Goal: Check status: Check status

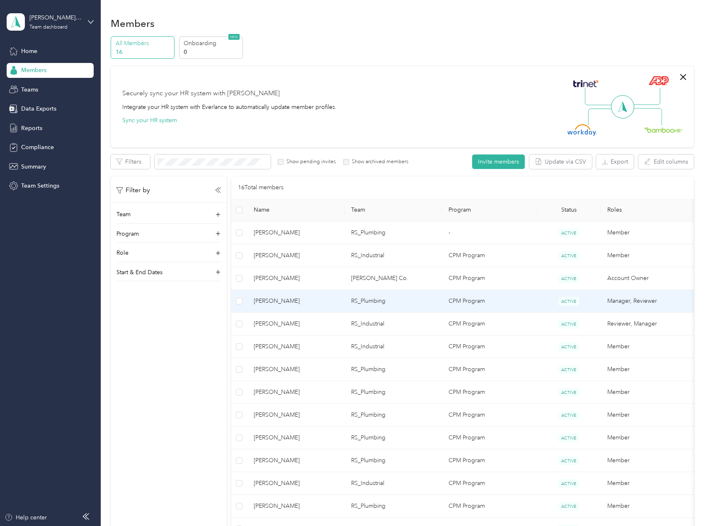
scroll to position [97, 0]
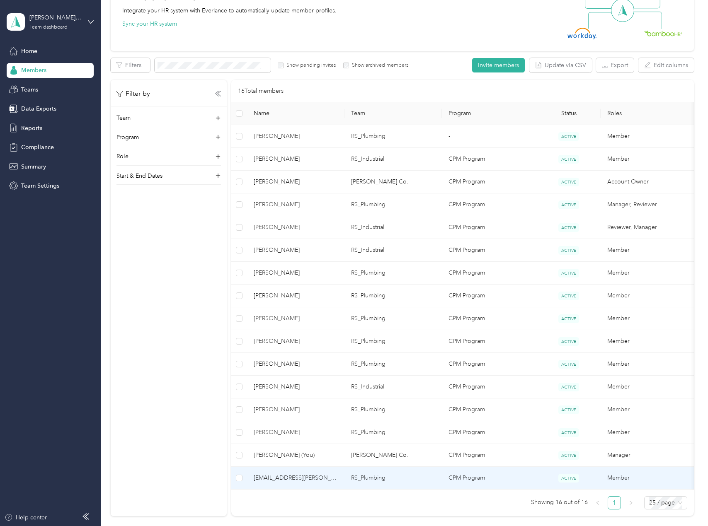
click at [284, 485] on td "[EMAIL_ADDRESS][PERSON_NAME][DOMAIN_NAME]" at bounding box center [295, 478] width 97 height 23
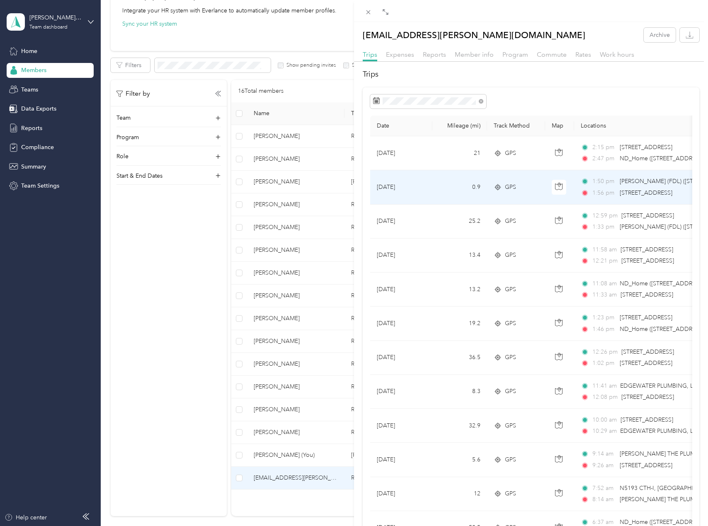
click at [449, 188] on td "0.9" at bounding box center [459, 187] width 55 height 34
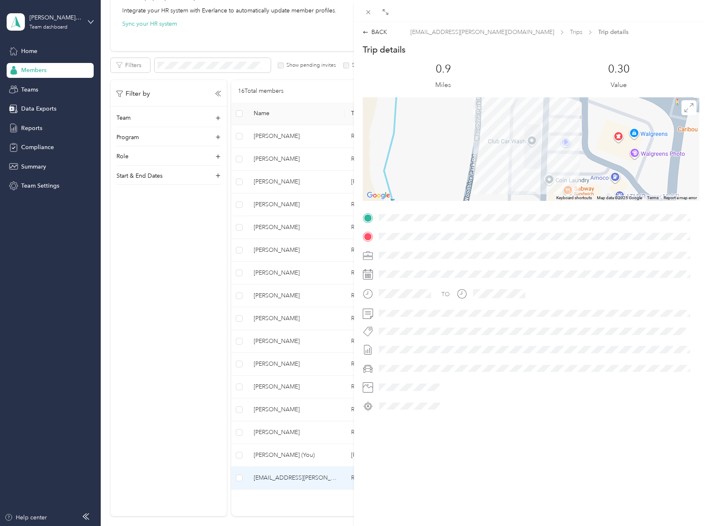
drag, startPoint x: 582, startPoint y: 162, endPoint x: 585, endPoint y: 126, distance: 35.3
click at [585, 126] on div at bounding box center [531, 149] width 337 height 104
click at [381, 34] on div "BACK" at bounding box center [375, 32] width 24 height 9
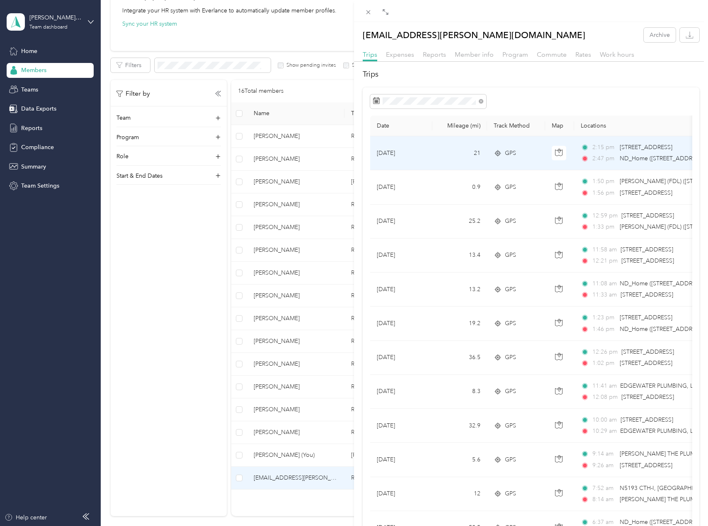
click at [531, 155] on div "GPS" at bounding box center [516, 153] width 45 height 9
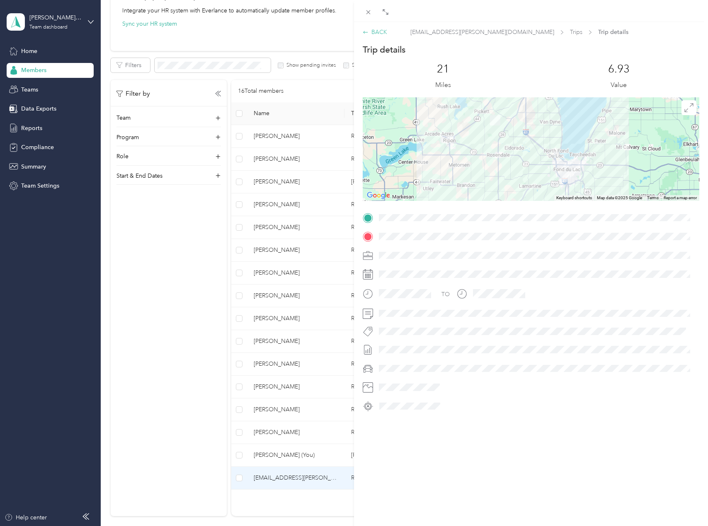
click at [371, 30] on div "BACK" at bounding box center [375, 32] width 24 height 9
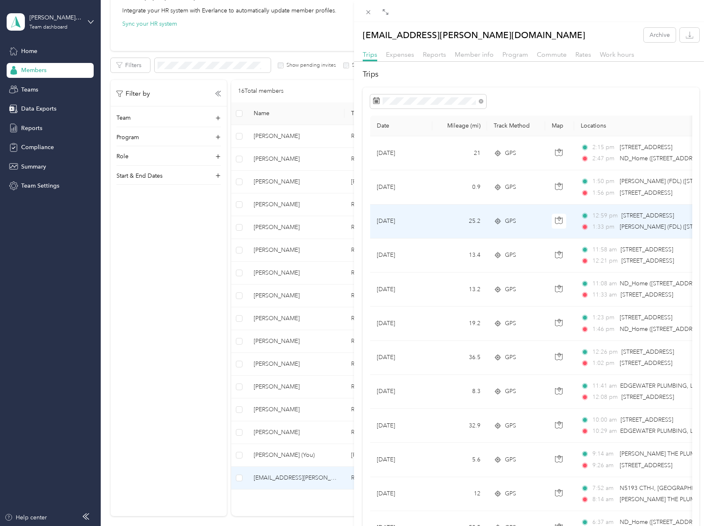
click at [446, 223] on td "25.2" at bounding box center [459, 222] width 55 height 34
